Goal: Navigation & Orientation: Find specific page/section

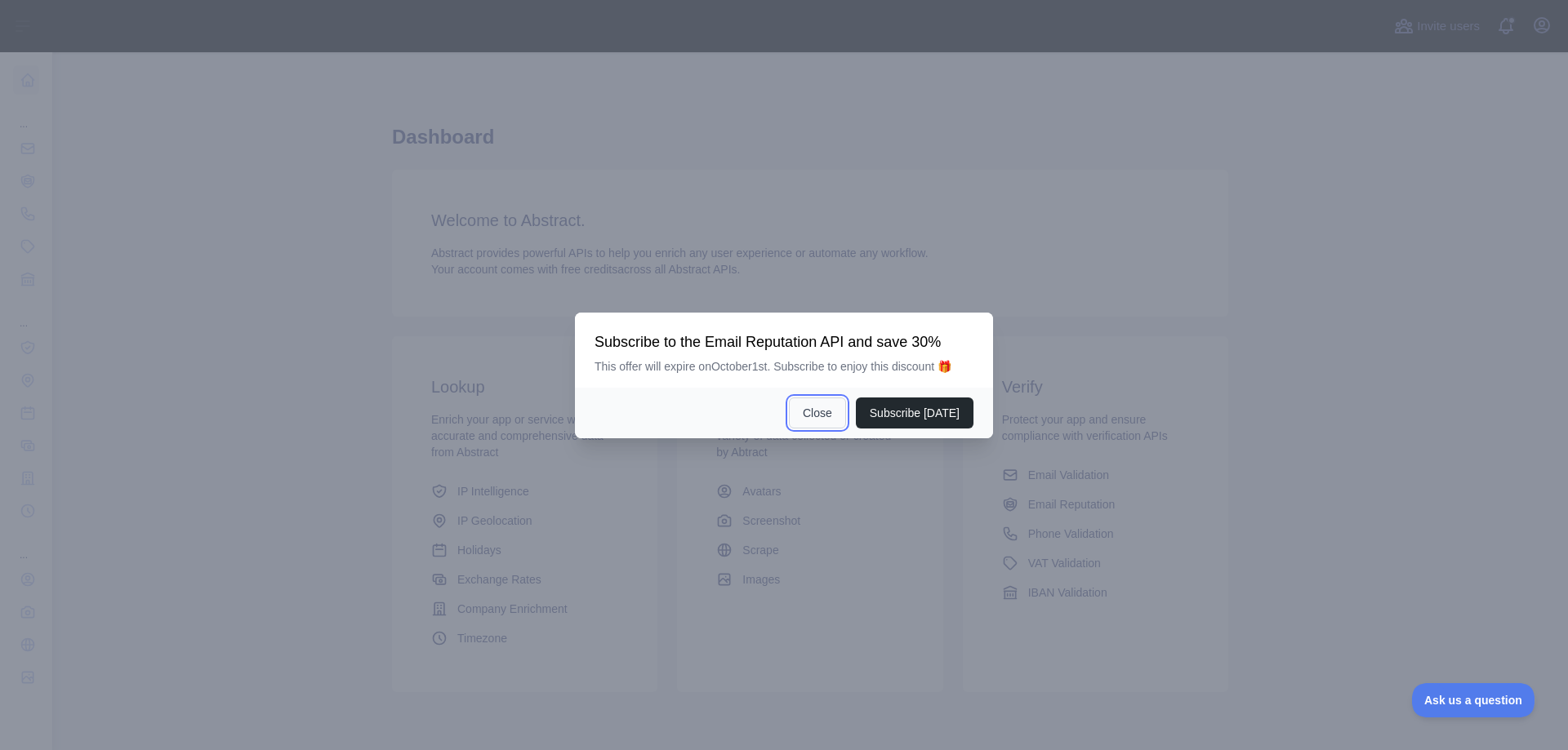
click at [813, 410] on button "Close" at bounding box center [818, 413] width 57 height 31
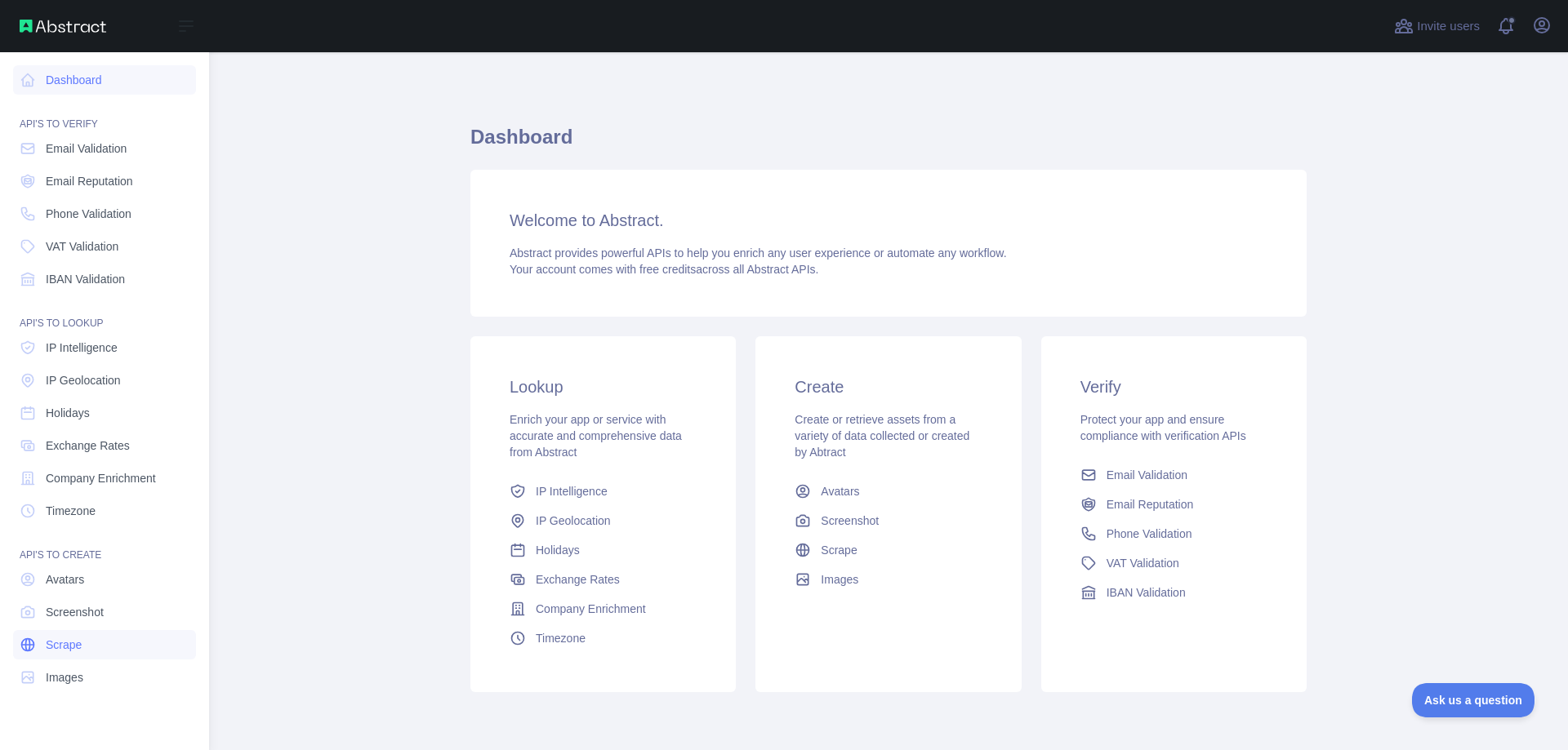
click at [72, 651] on span "Scrape" at bounding box center [64, 644] width 36 height 16
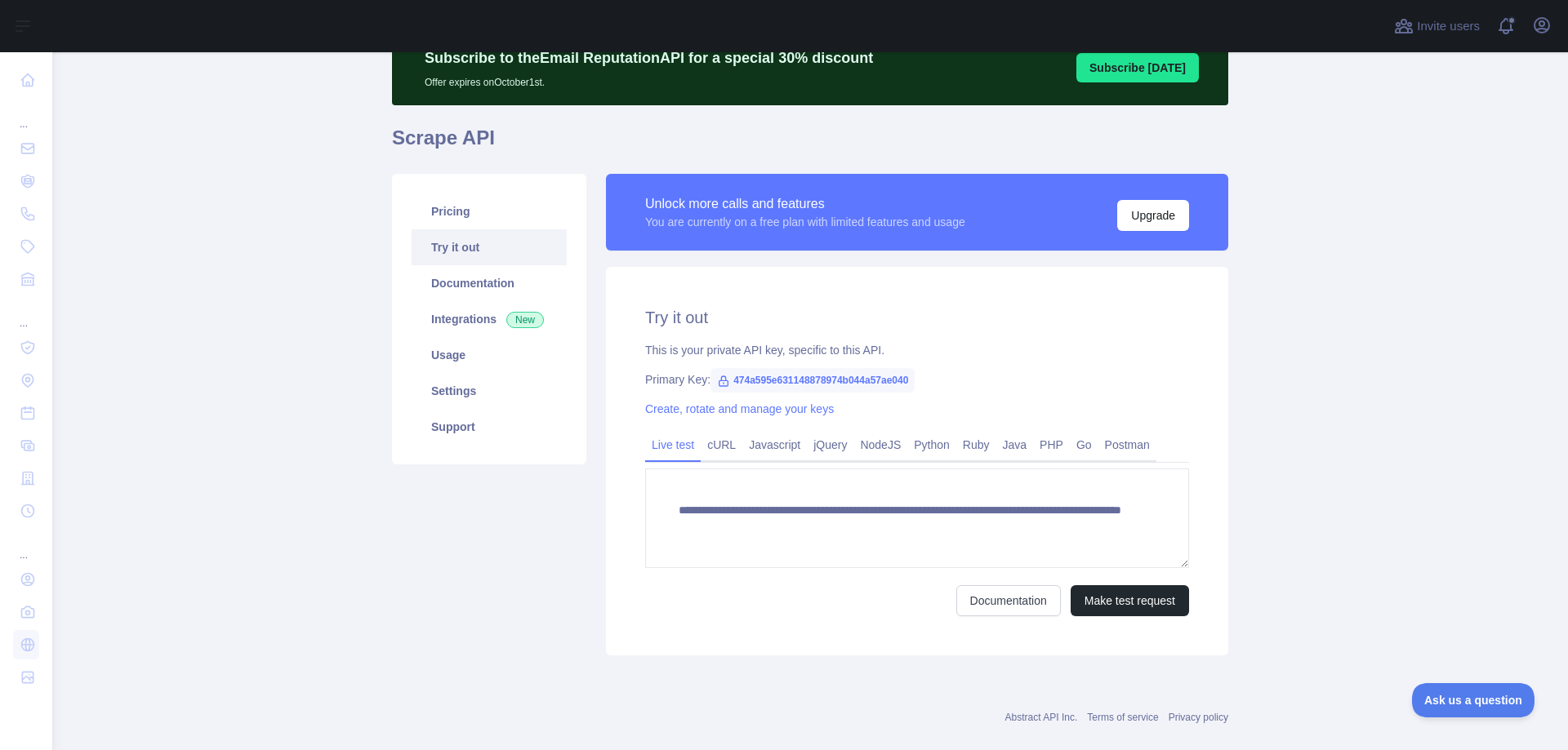
scroll to position [82, 0]
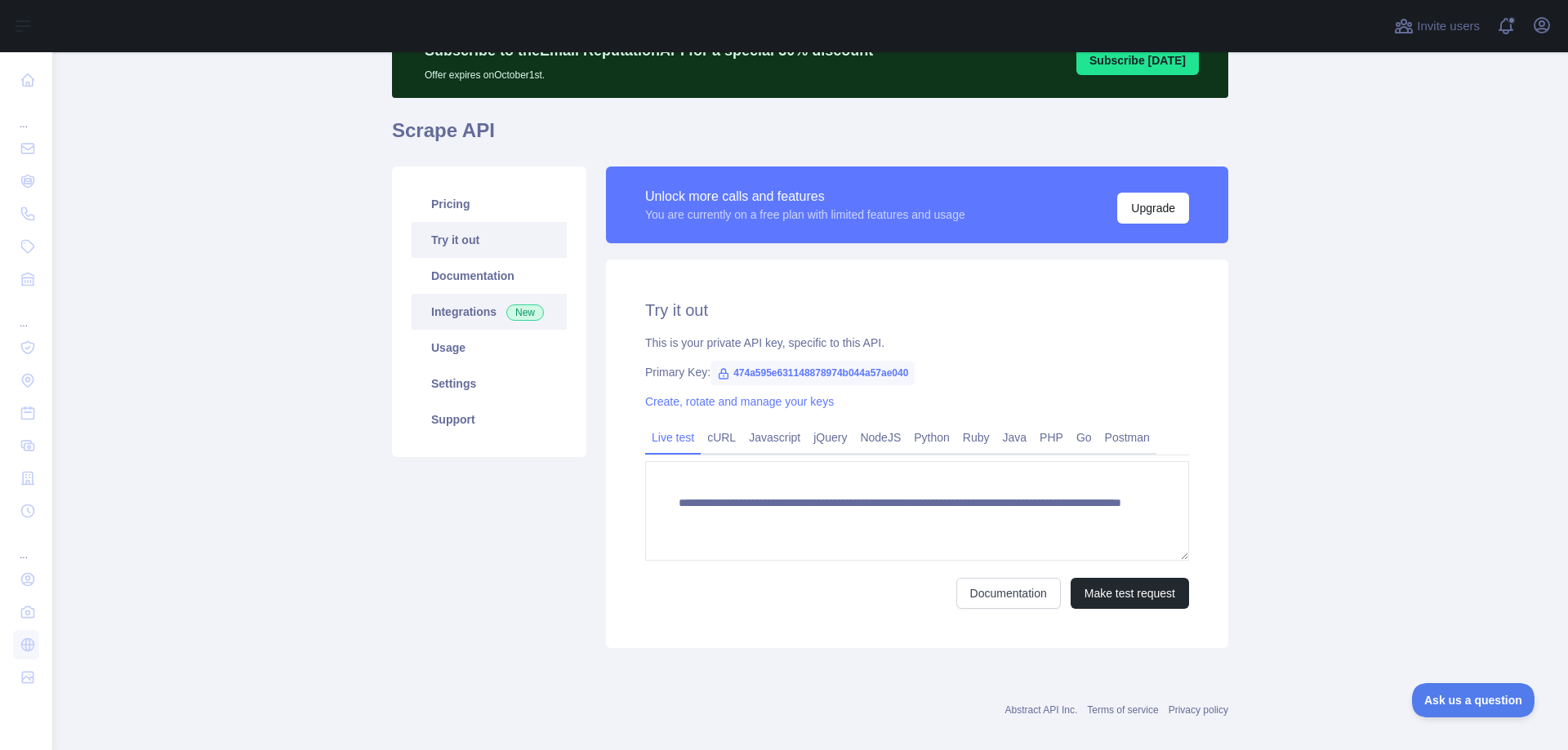
click at [524, 321] on link "Integrations New" at bounding box center [489, 312] width 155 height 36
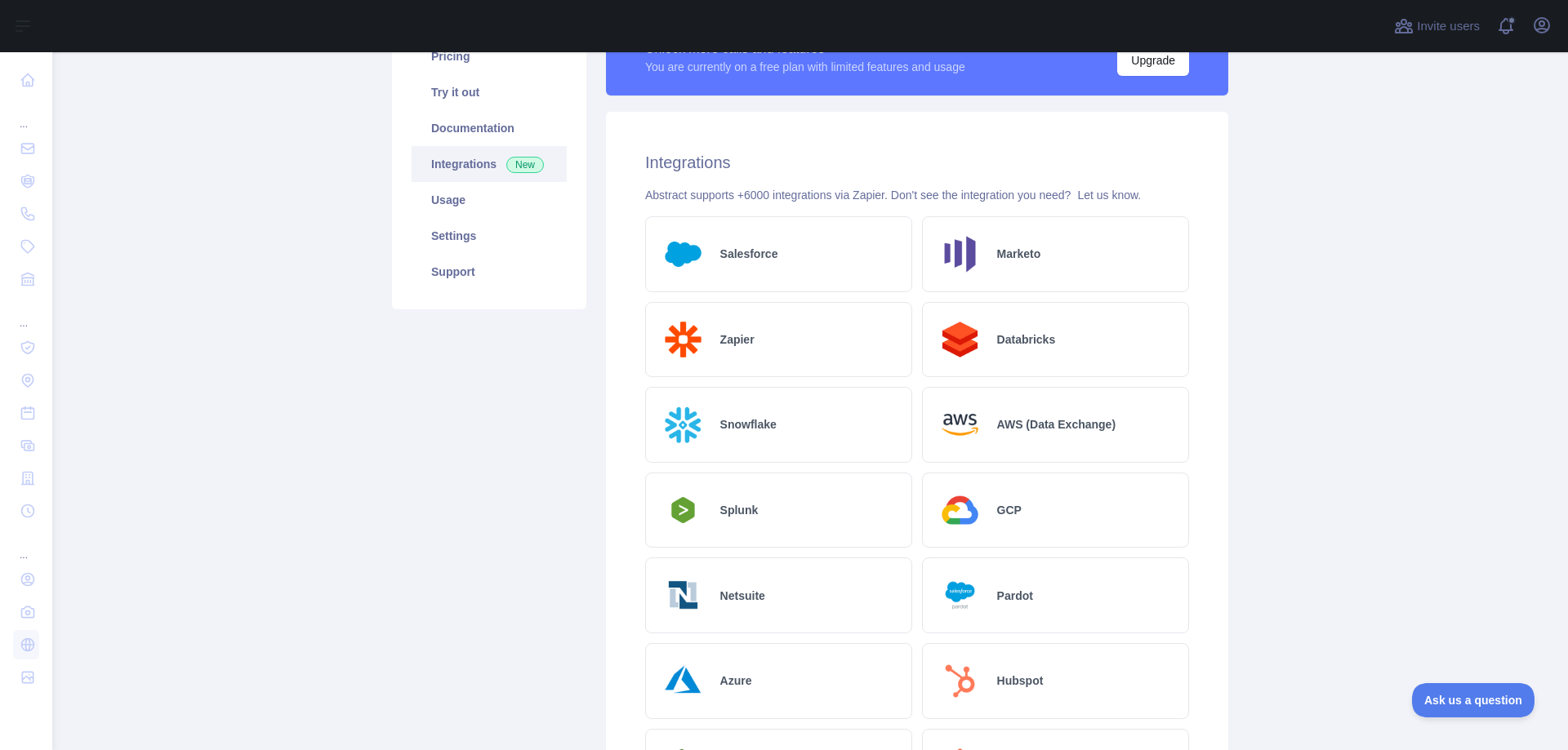
scroll to position [245, 0]
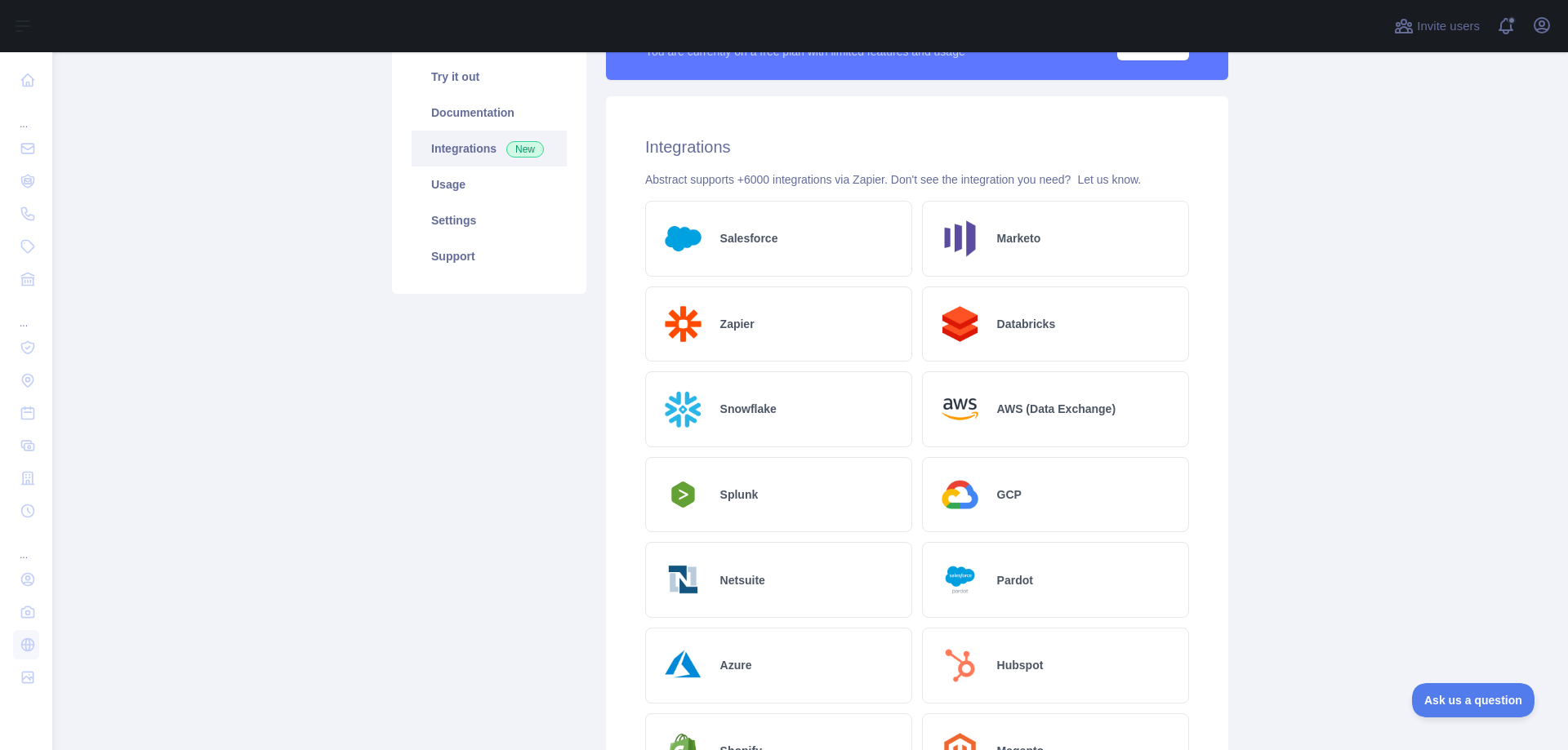
click at [1071, 413] on h2 "AWS (Data Exchange)" at bounding box center [1056, 409] width 119 height 16
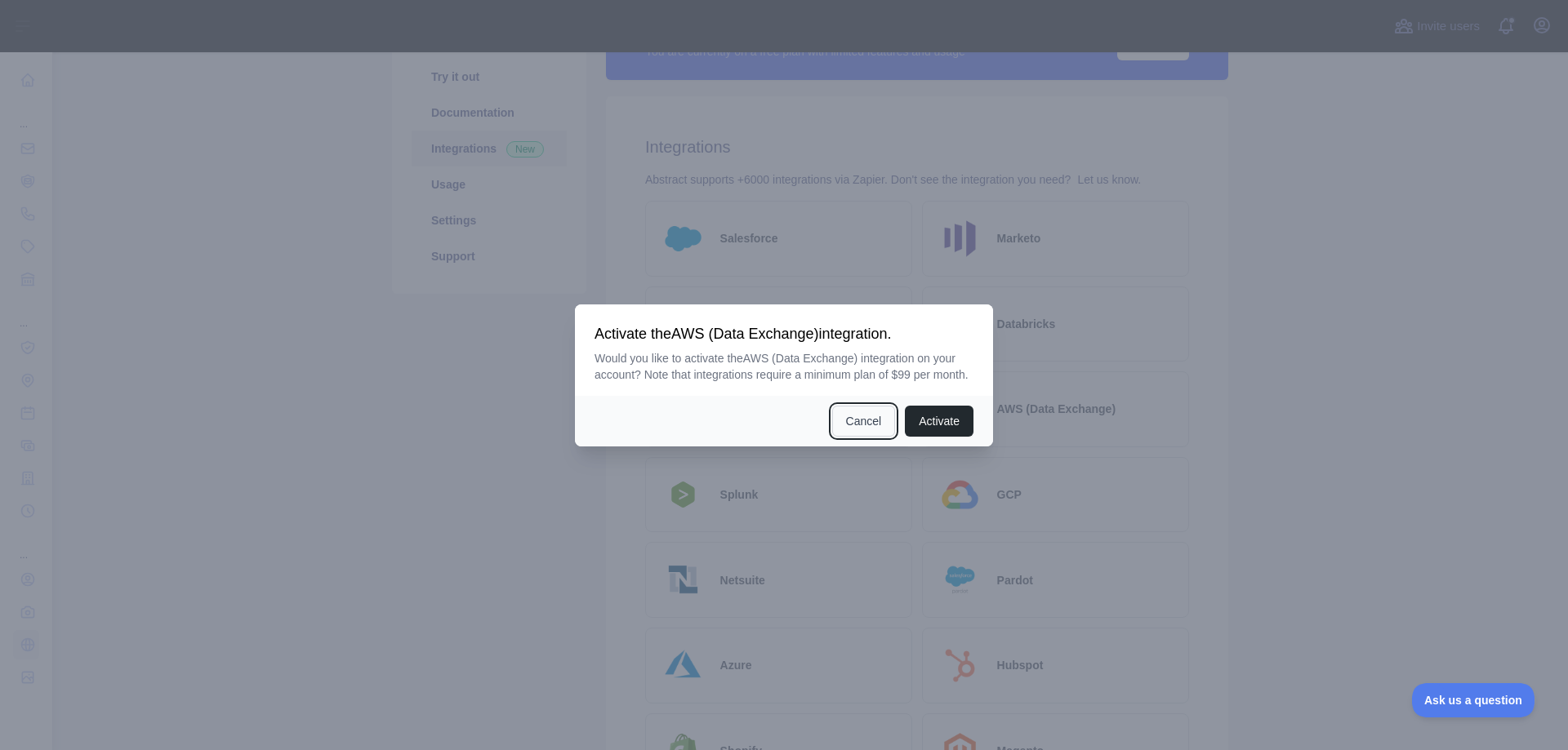
click at [856, 417] on button "Cancel" at bounding box center [863, 421] width 64 height 31
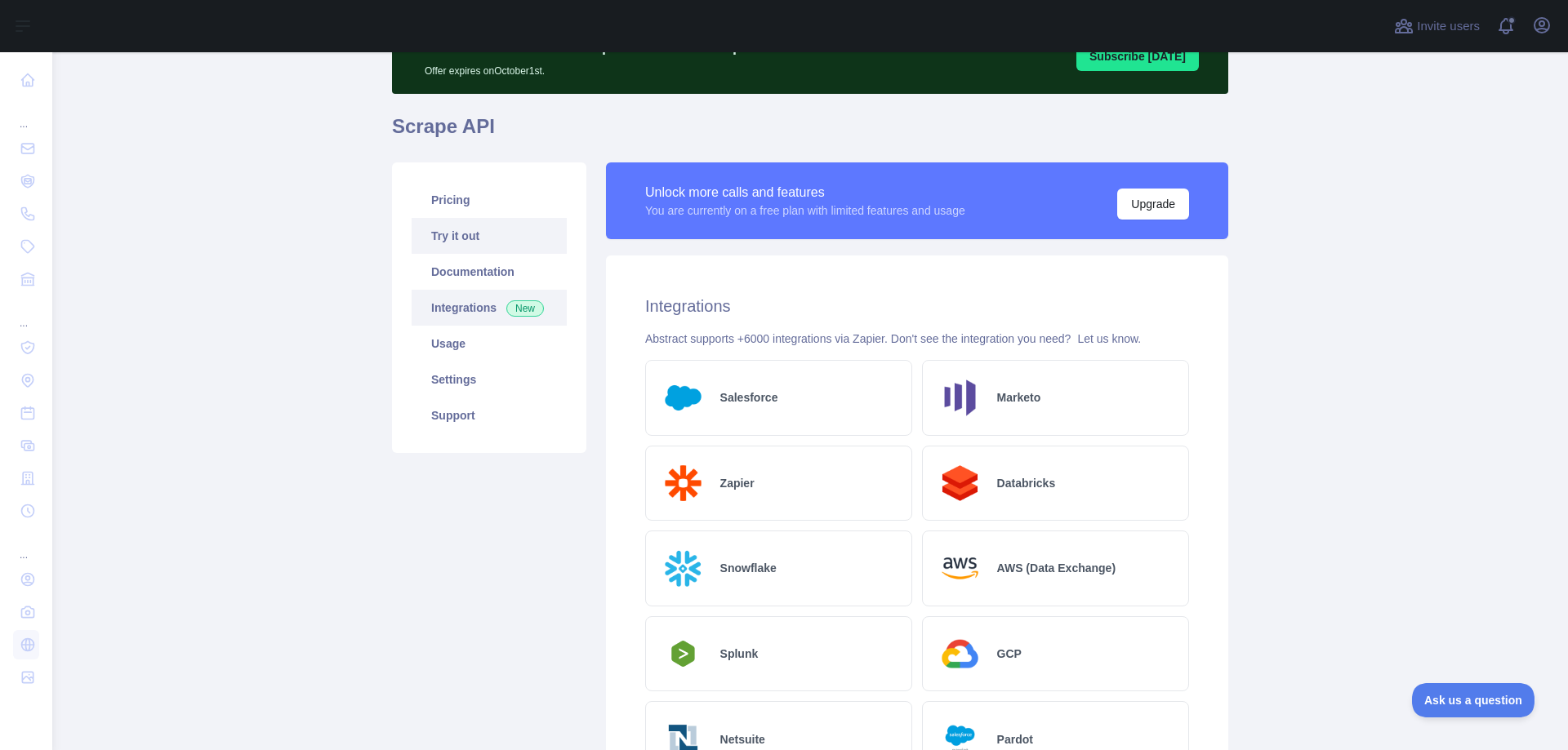
scroll to position [0, 0]
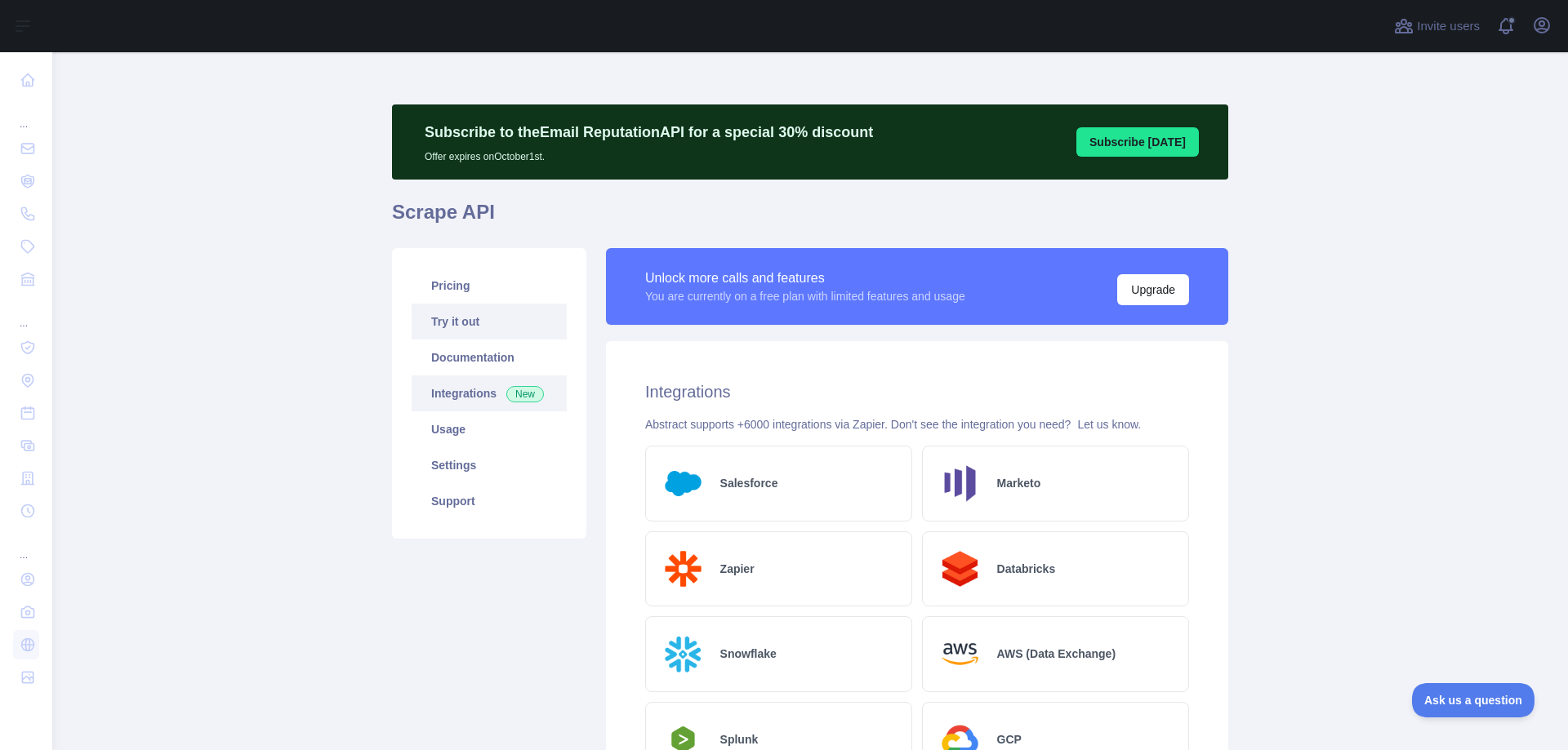
click at [465, 320] on link "Try it out" at bounding box center [489, 322] width 155 height 36
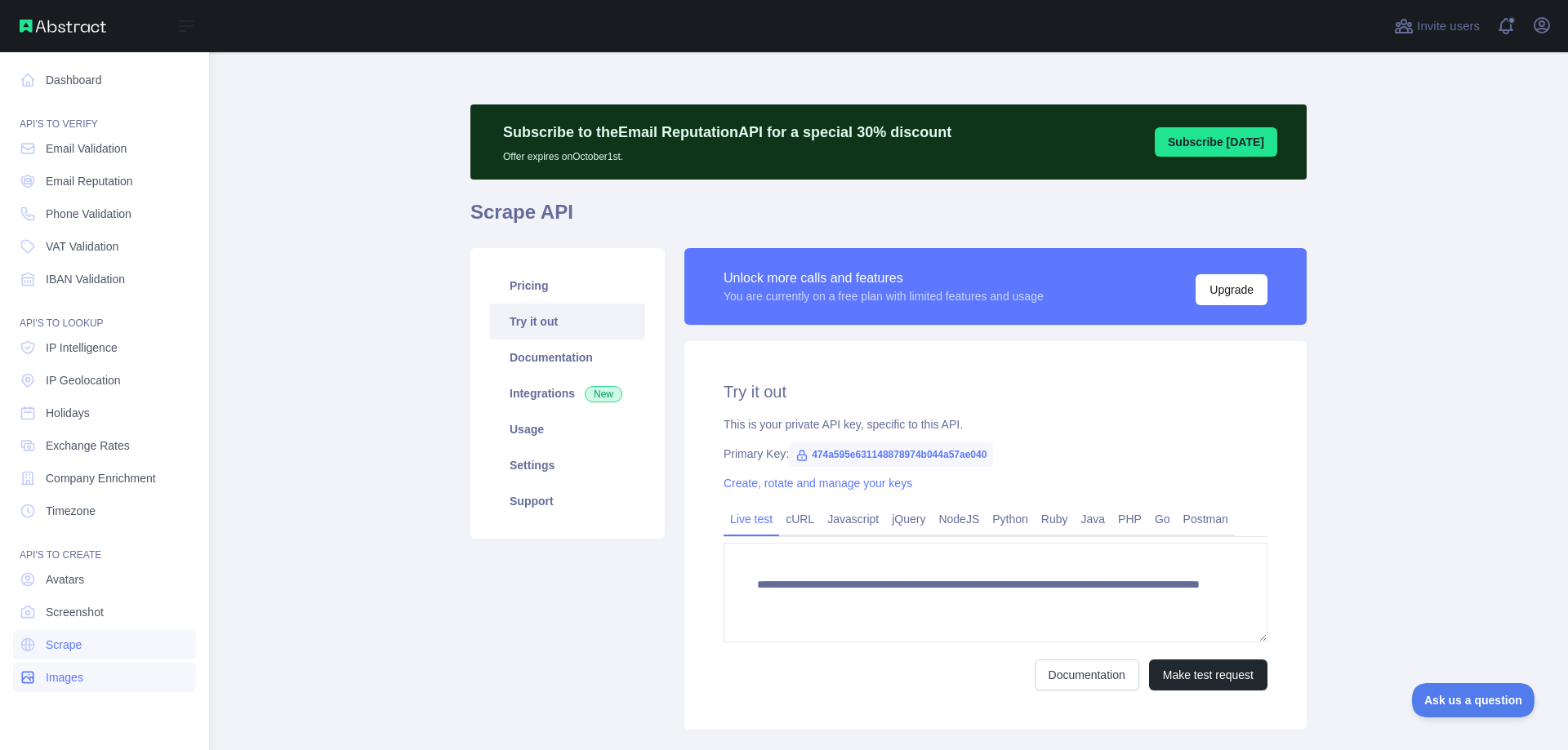
click at [149, 672] on link "Images" at bounding box center [105, 677] width 183 height 29
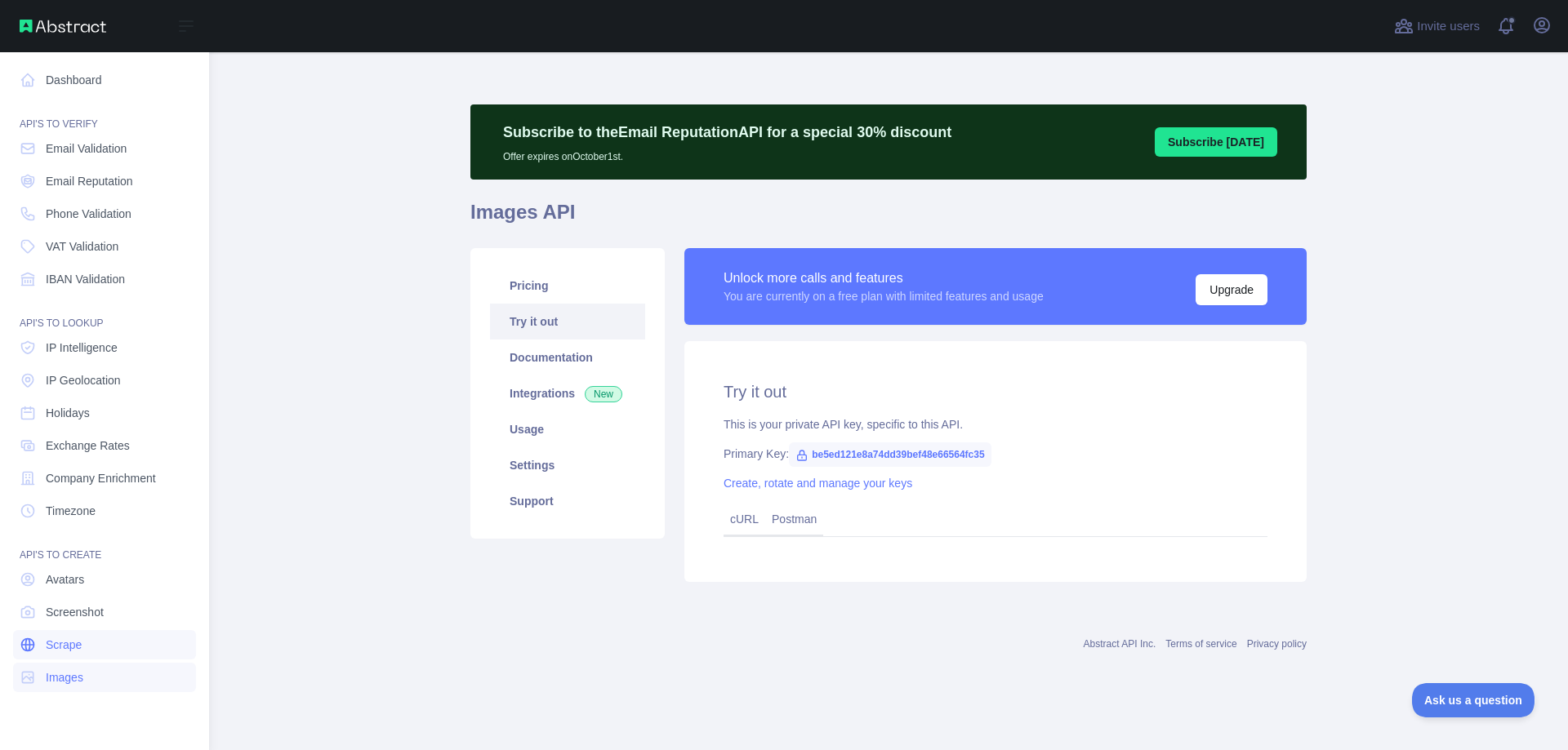
click at [157, 632] on link "Scrape" at bounding box center [105, 644] width 183 height 29
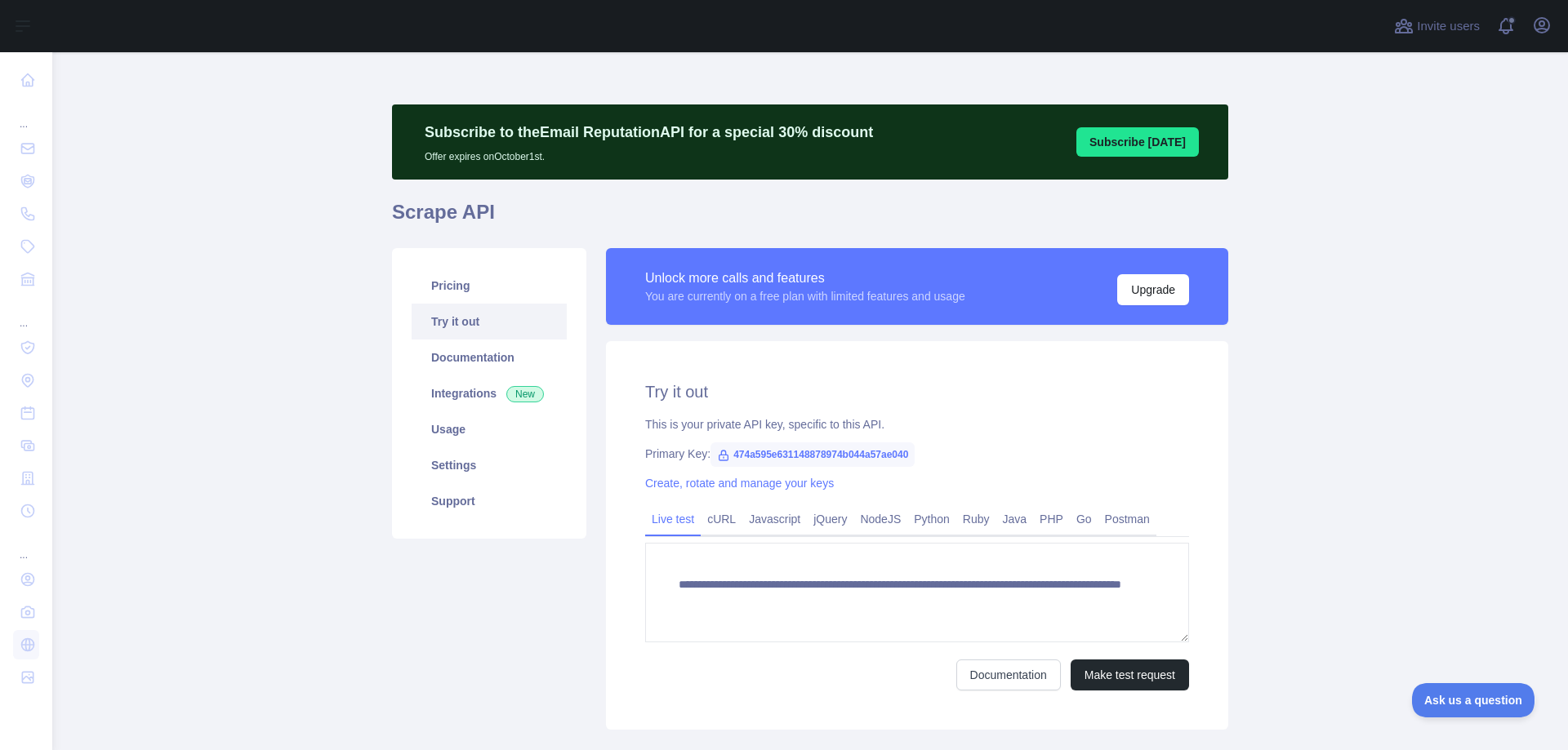
click at [1224, 483] on div "**********" at bounding box center [917, 489] width 642 height 482
